Goal: Information Seeking & Learning: Learn about a topic

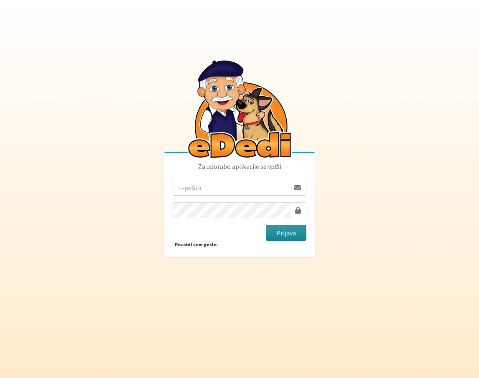
type input "[EMAIL_ADDRESS][DOMAIN_NAME]"
click at [293, 232] on button "Prijava" at bounding box center [286, 233] width 41 height 16
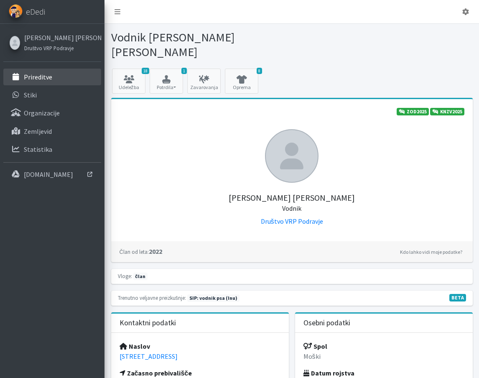
click at [56, 80] on link "Prireditve" at bounding box center [52, 77] width 98 height 17
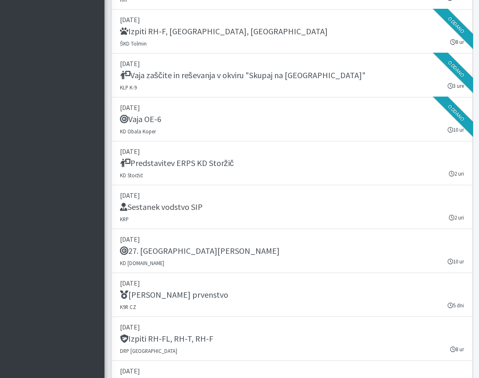
scroll to position [823, 0]
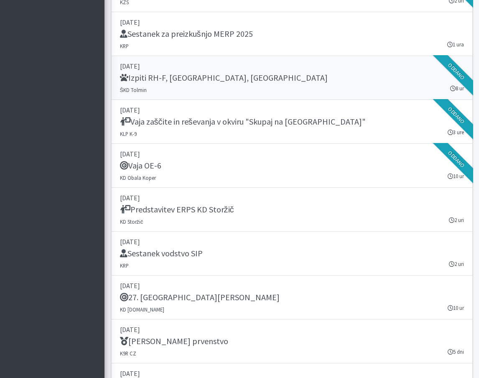
click at [352, 88] on link "06. september 2025 Izpiti RH-F, FL, MT ŠKD Tolmin 8 ur Oddano" at bounding box center [291, 78] width 361 height 44
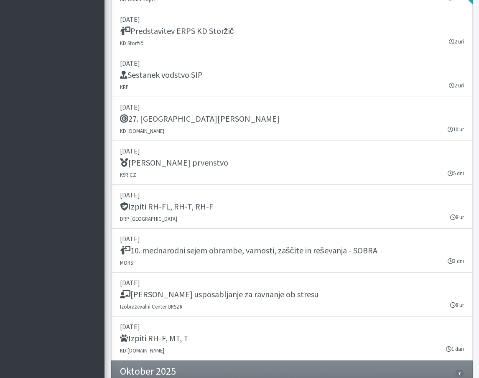
scroll to position [1003, 0]
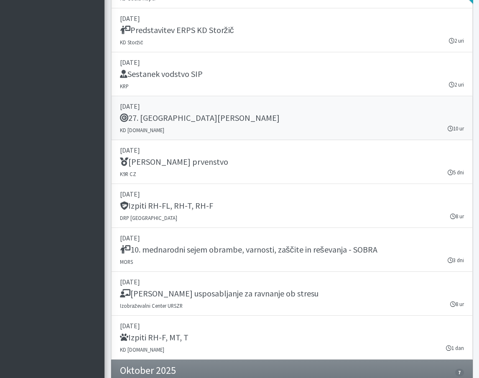
click at [356, 106] on p "13. september 2025" at bounding box center [292, 106] width 344 height 10
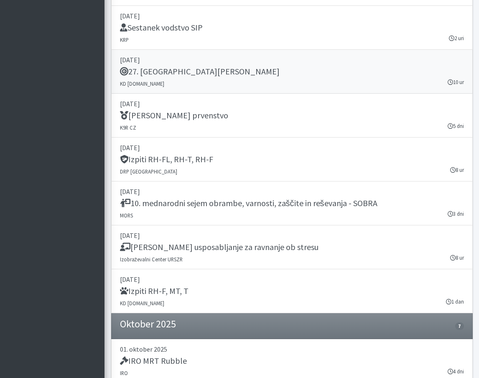
scroll to position [1054, 0]
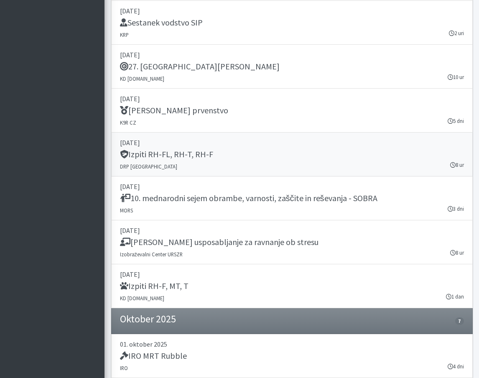
click at [339, 147] on p "20. september 2025" at bounding box center [292, 142] width 344 height 10
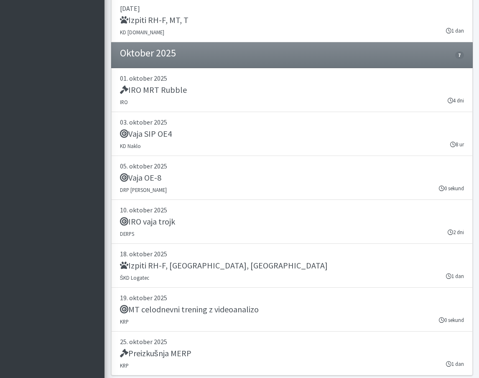
scroll to position [1348, 0]
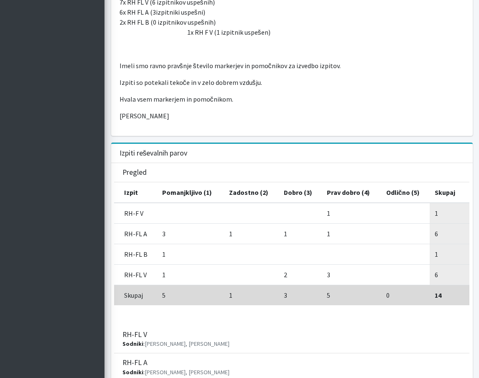
scroll to position [586, 0]
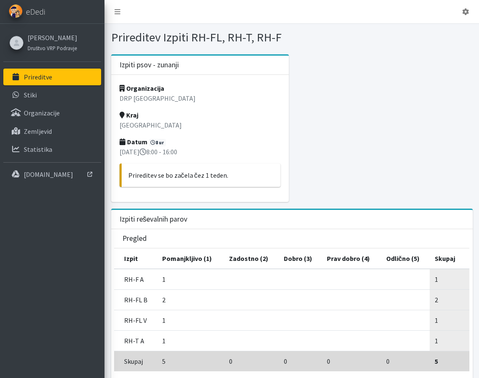
click at [455, 92] on div at bounding box center [384, 131] width 184 height 154
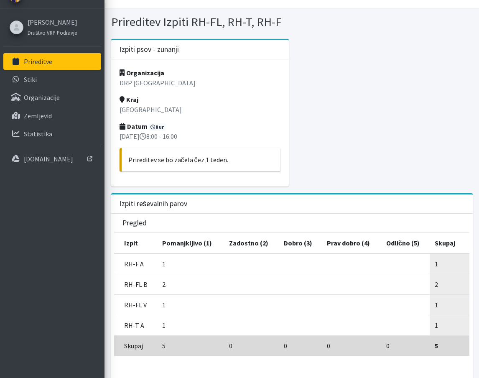
scroll to position [34, 0]
